Goal: Information Seeking & Learning: Learn about a topic

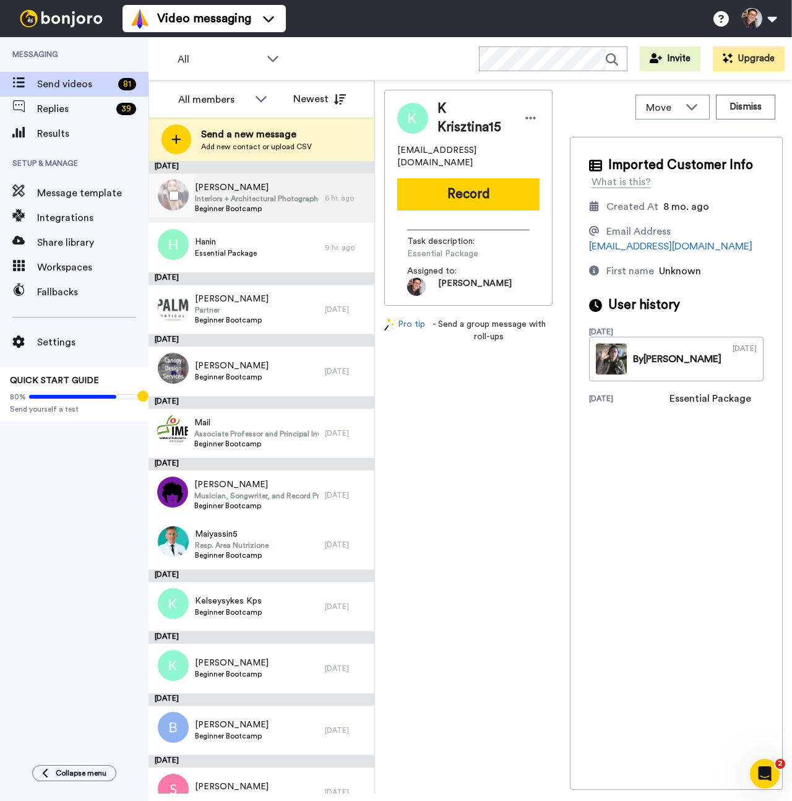
click at [290, 206] on span "Beginner Bootcamp" at bounding box center [257, 209] width 124 height 10
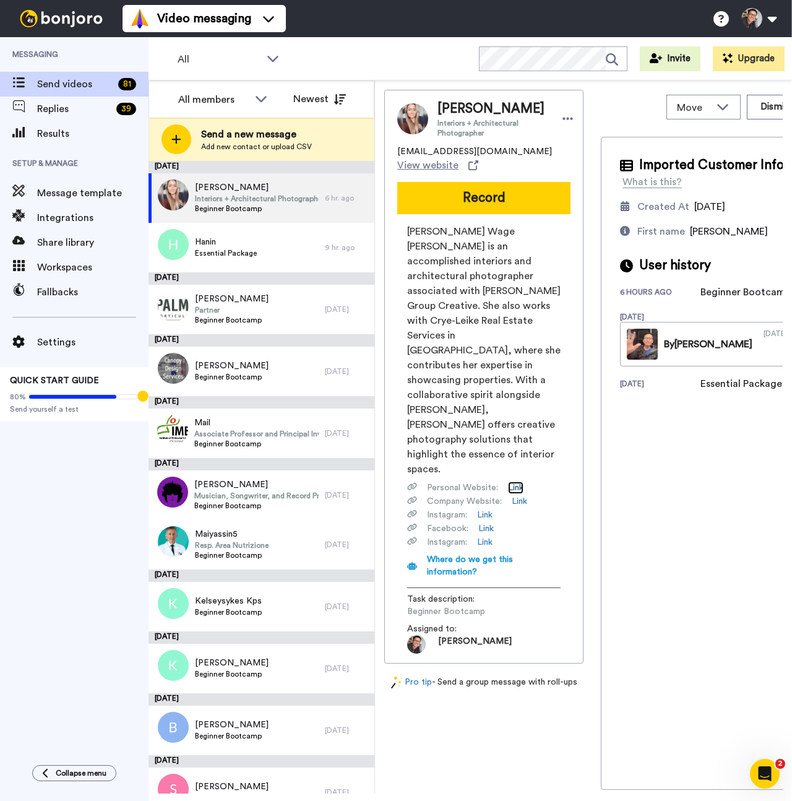
click at [514, 482] on link "Link" at bounding box center [515, 488] width 15 height 12
click at [525, 495] on link "Link" at bounding box center [519, 501] width 15 height 12
click at [485, 509] on link "Link" at bounding box center [484, 515] width 15 height 12
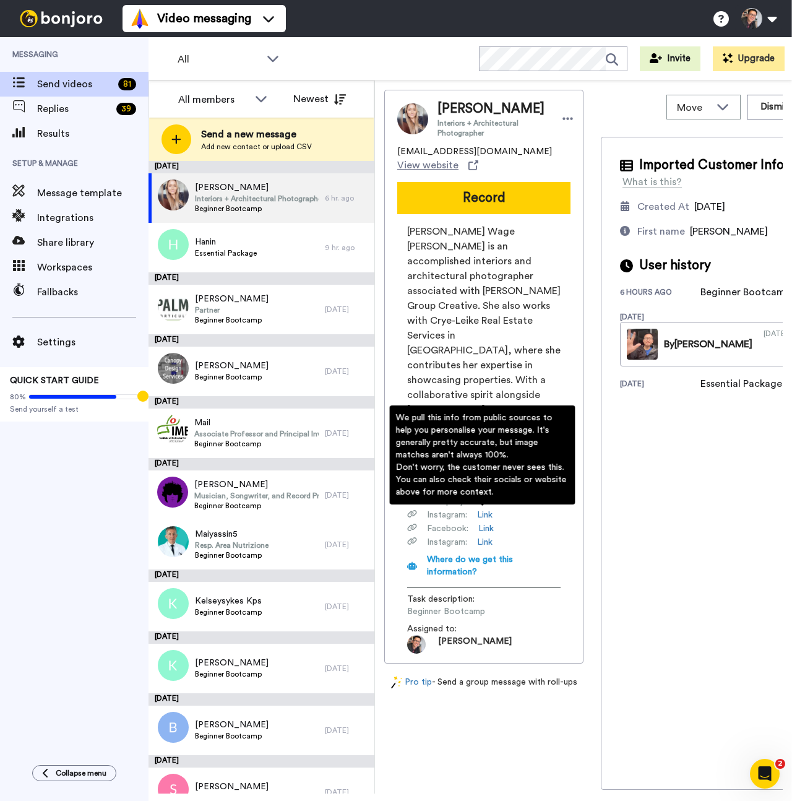
click at [485, 500] on div "We pull this info from public sources to help you personalise your message. It'…" at bounding box center [483, 454] width 186 height 99
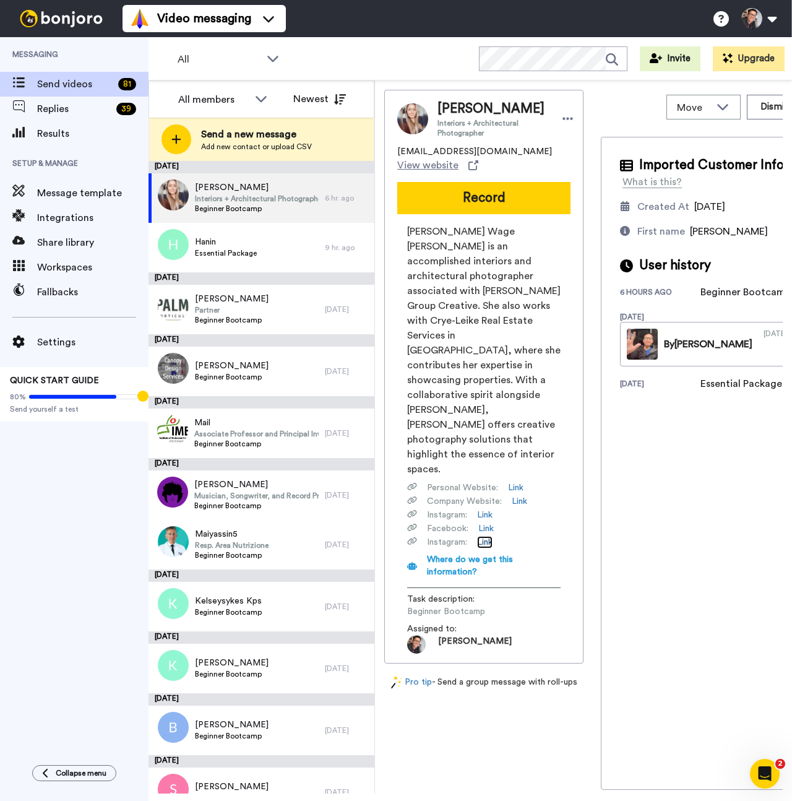
click at [488, 536] on link "Link" at bounding box center [484, 542] width 15 height 12
click at [664, 427] on div "Imported Customer Info What is this? Created At [DATE] First name [PERSON_NAME]…" at bounding box center [707, 463] width 213 height 653
